Goal: Information Seeking & Learning: Learn about a topic

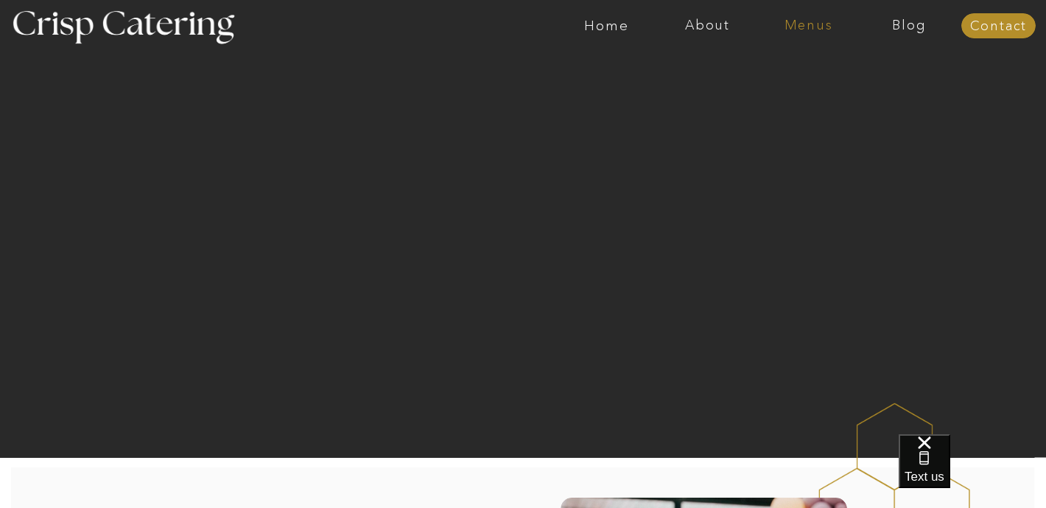
click at [807, 23] on nav "Menus" at bounding box center [808, 25] width 101 height 15
click at [791, 71] on nav "Summer (Mar-Aug)" at bounding box center [813, 67] width 132 height 14
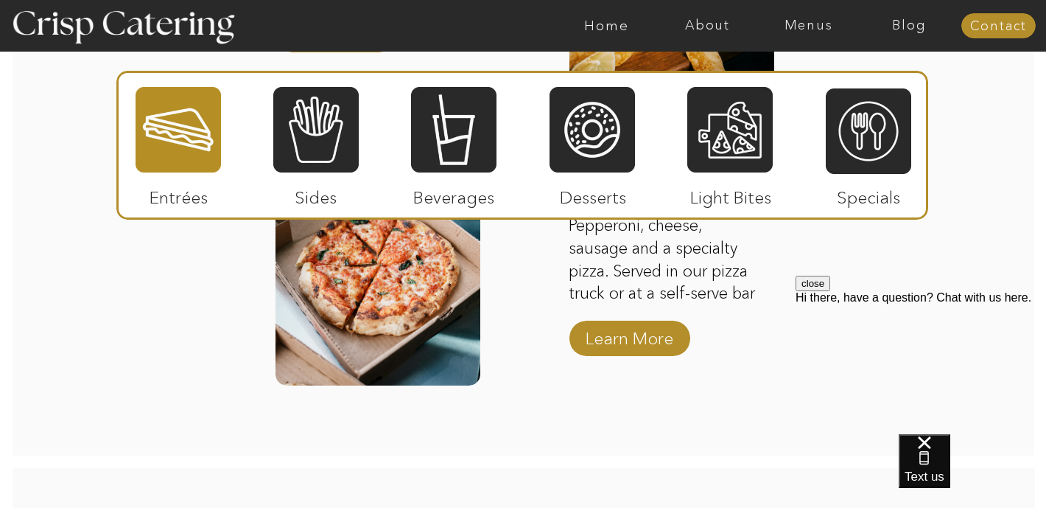
scroll to position [2074, 0]
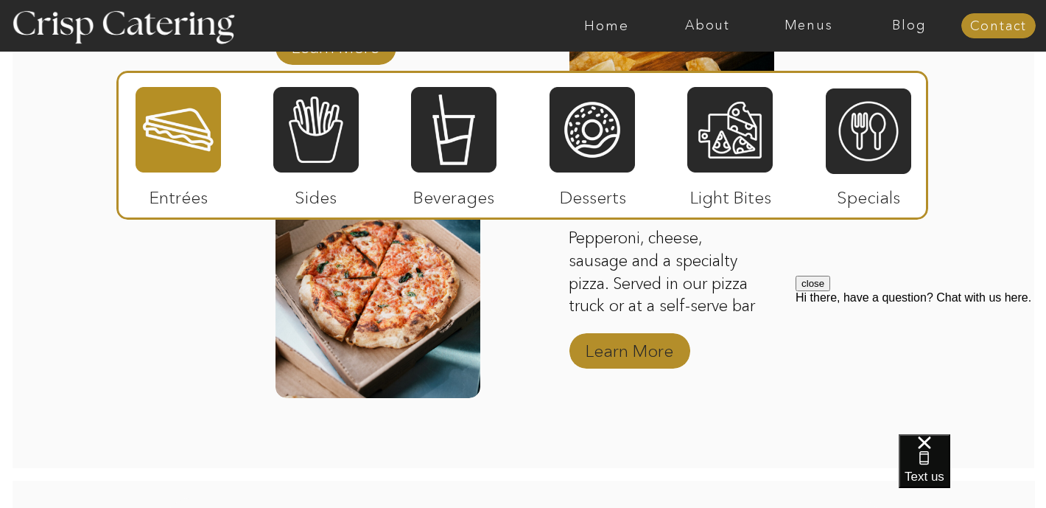
click at [598, 344] on p "Learn More" at bounding box center [630, 347] width 98 height 43
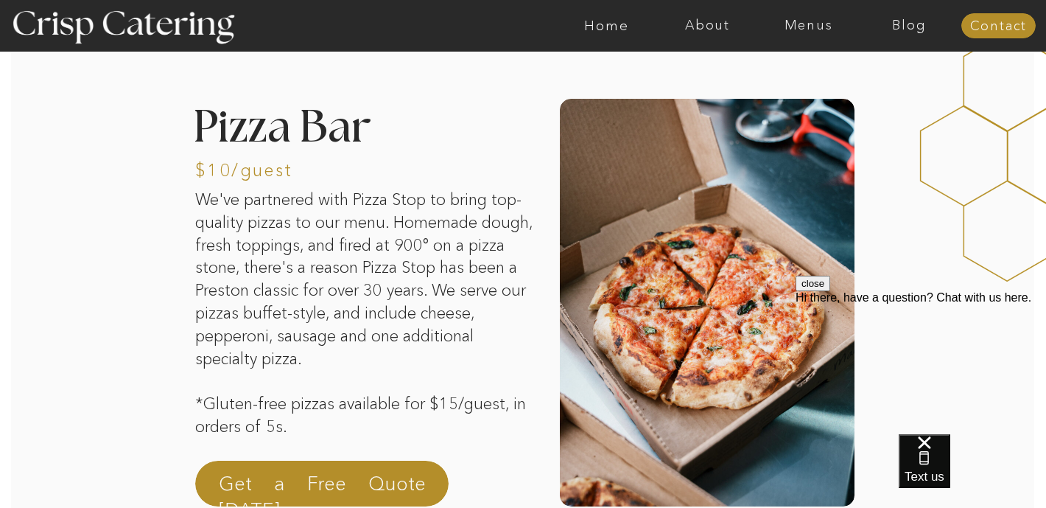
scroll to position [229, 0]
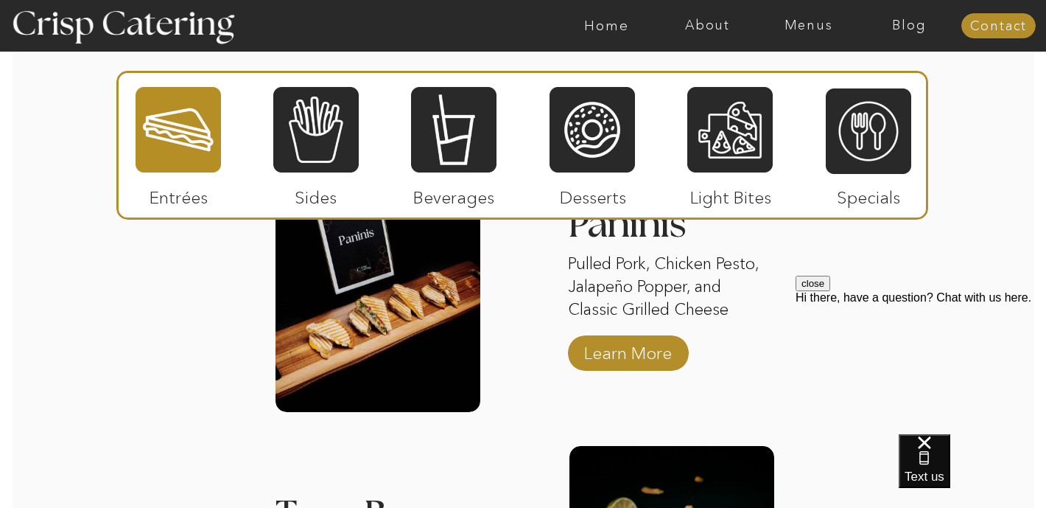
scroll to position [1662, 0]
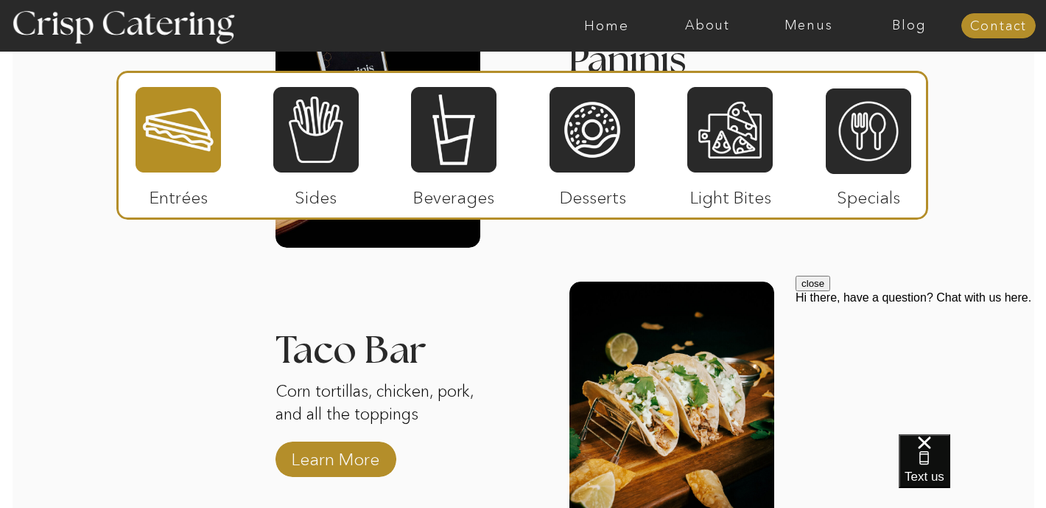
click at [337, 187] on p "Sides" at bounding box center [316, 193] width 98 height 43
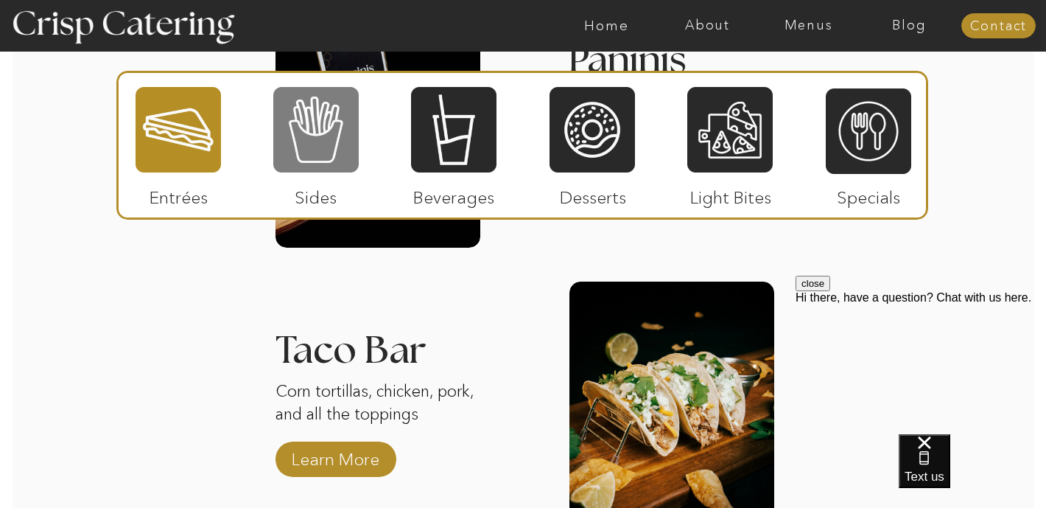
click at [337, 166] on div at bounding box center [315, 129] width 85 height 88
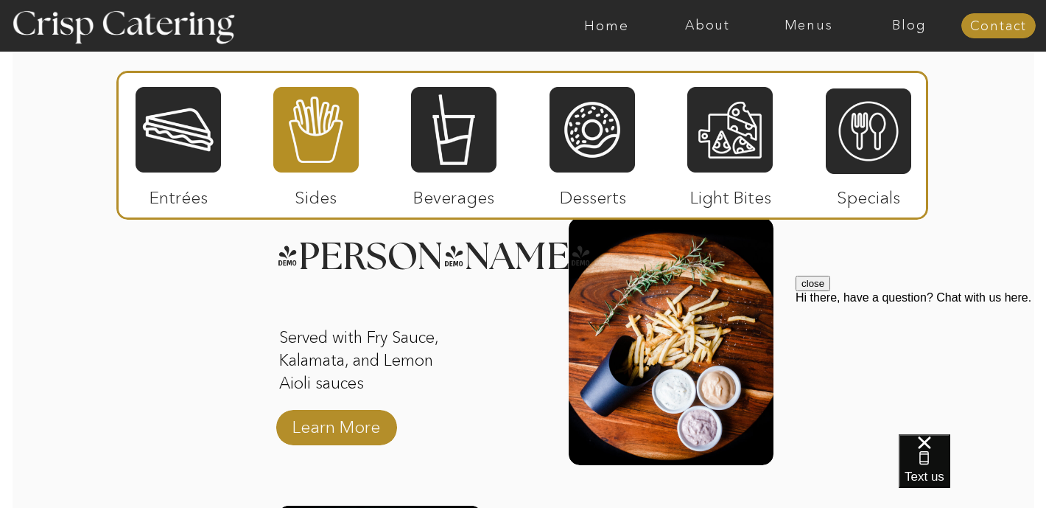
scroll to position [1450, 0]
click at [343, 388] on p "Served with Fry Sauce, Kalamata, and Lemon Aioli sauces" at bounding box center [373, 362] width 189 height 71
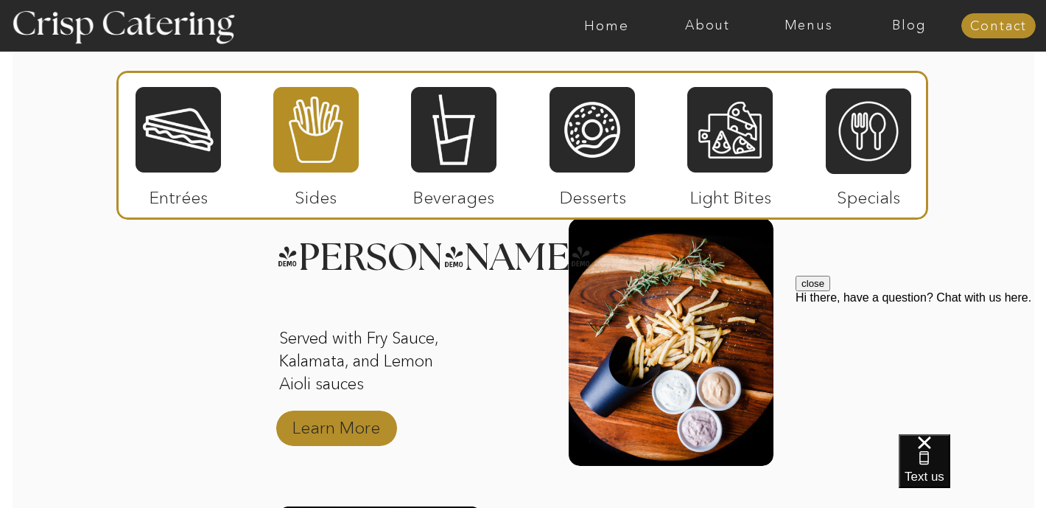
click at [343, 433] on p "Learn More" at bounding box center [336, 423] width 98 height 43
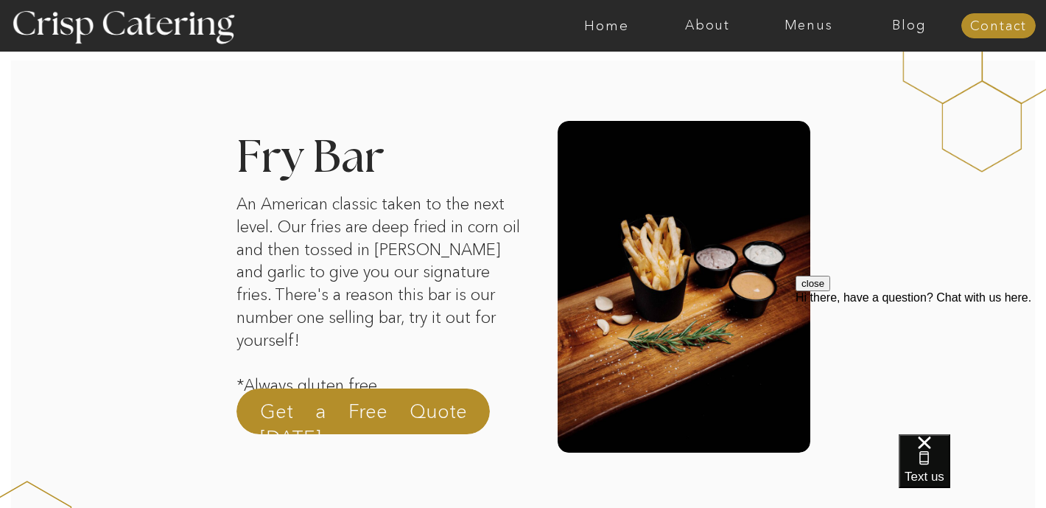
click at [830, 291] on button "close" at bounding box center [813, 283] width 35 height 15
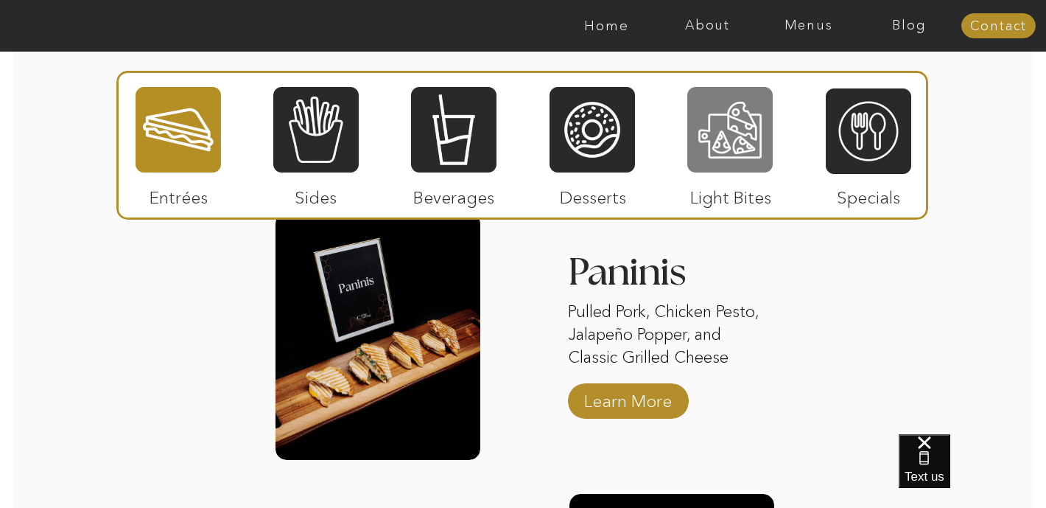
click at [766, 125] on div at bounding box center [730, 129] width 85 height 88
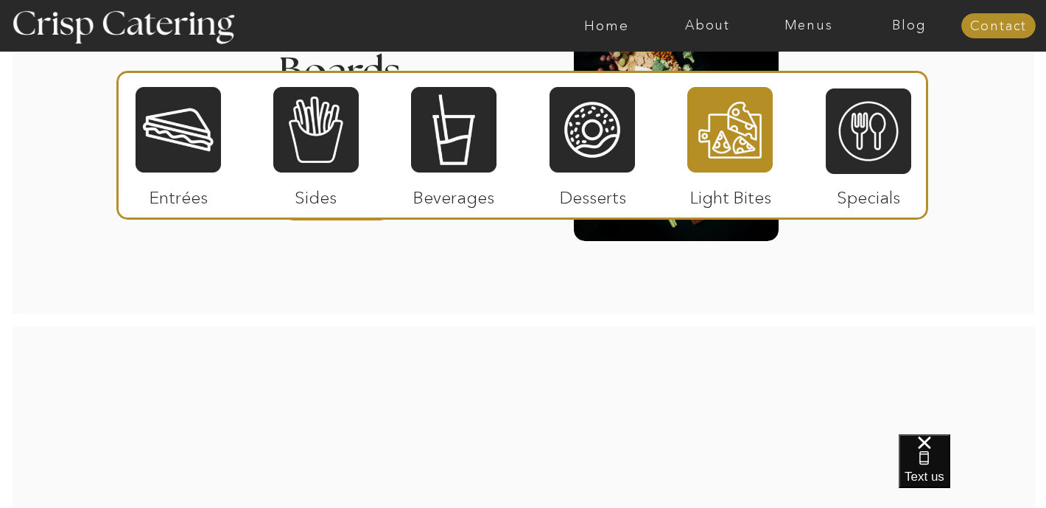
scroll to position [1694, 0]
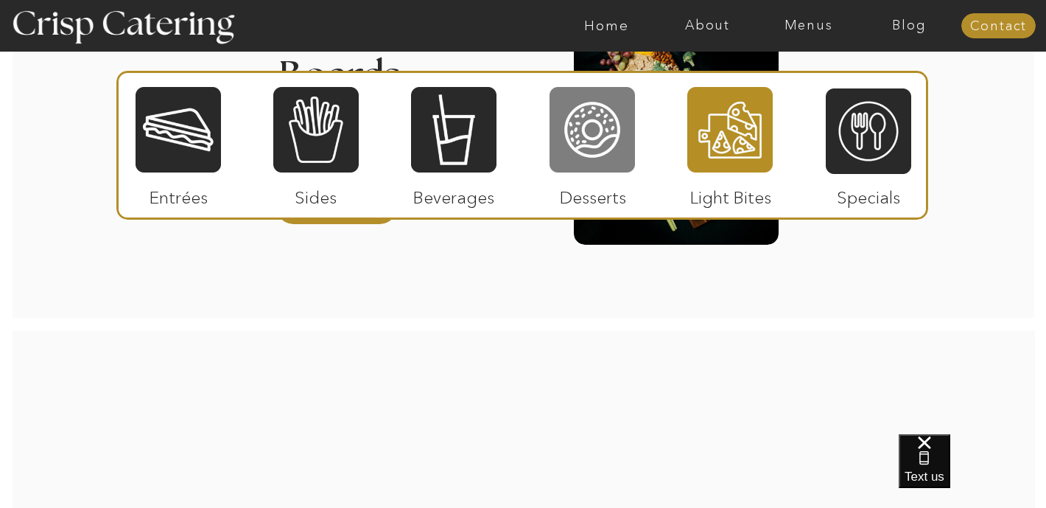
click at [609, 131] on div at bounding box center [592, 129] width 85 height 88
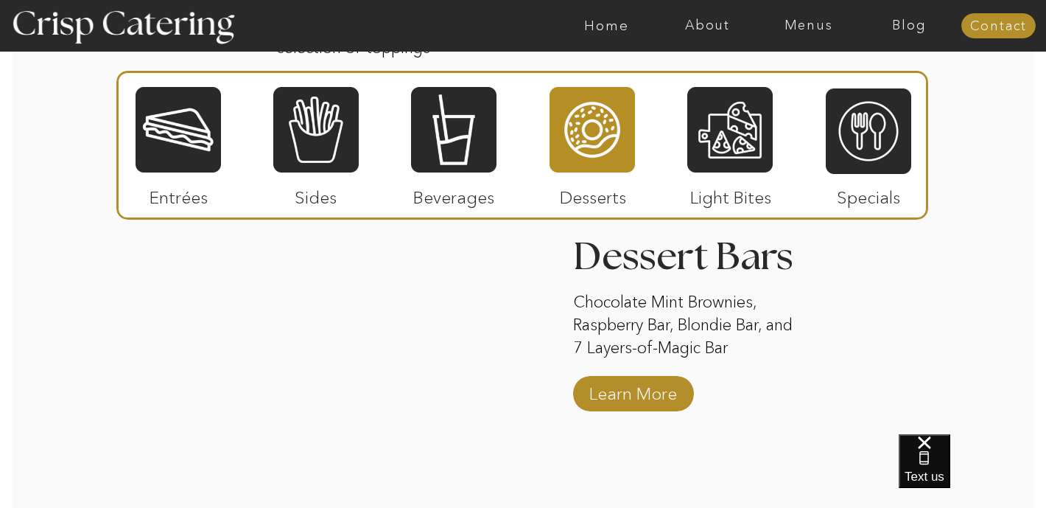
scroll to position [2070, 0]
